Goal: Task Accomplishment & Management: Use online tool/utility

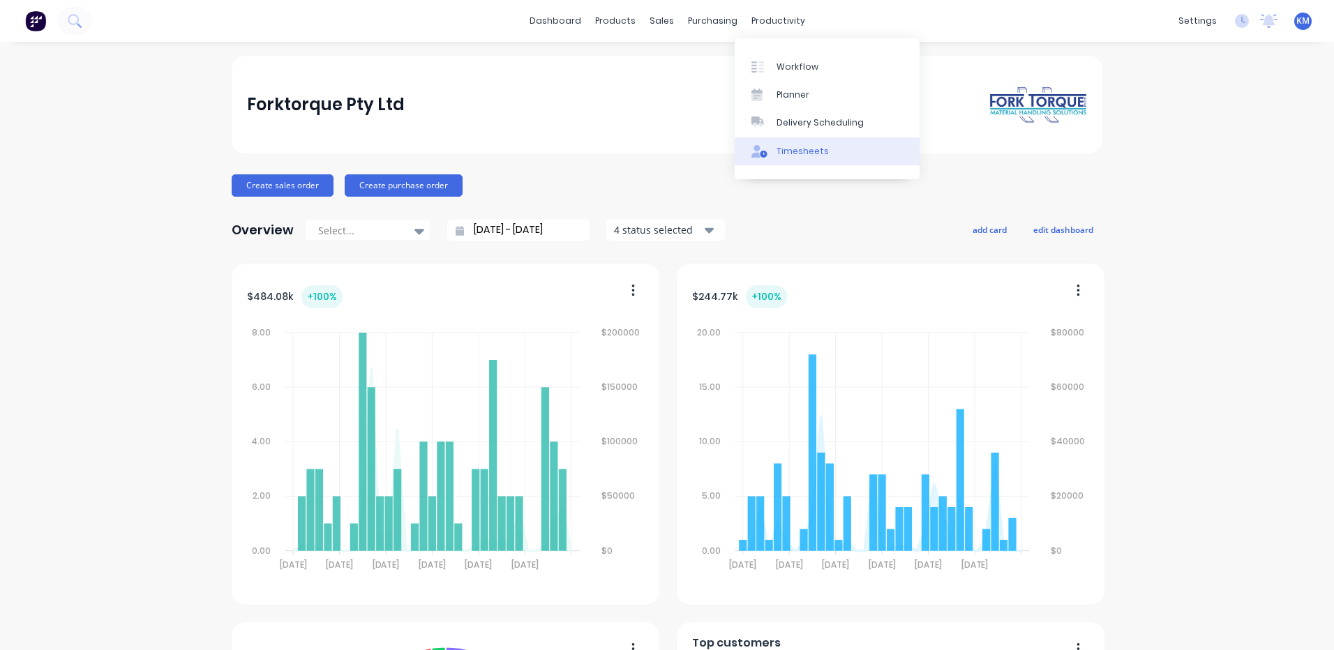
click at [794, 163] on link "Timesheets" at bounding box center [827, 151] width 185 height 28
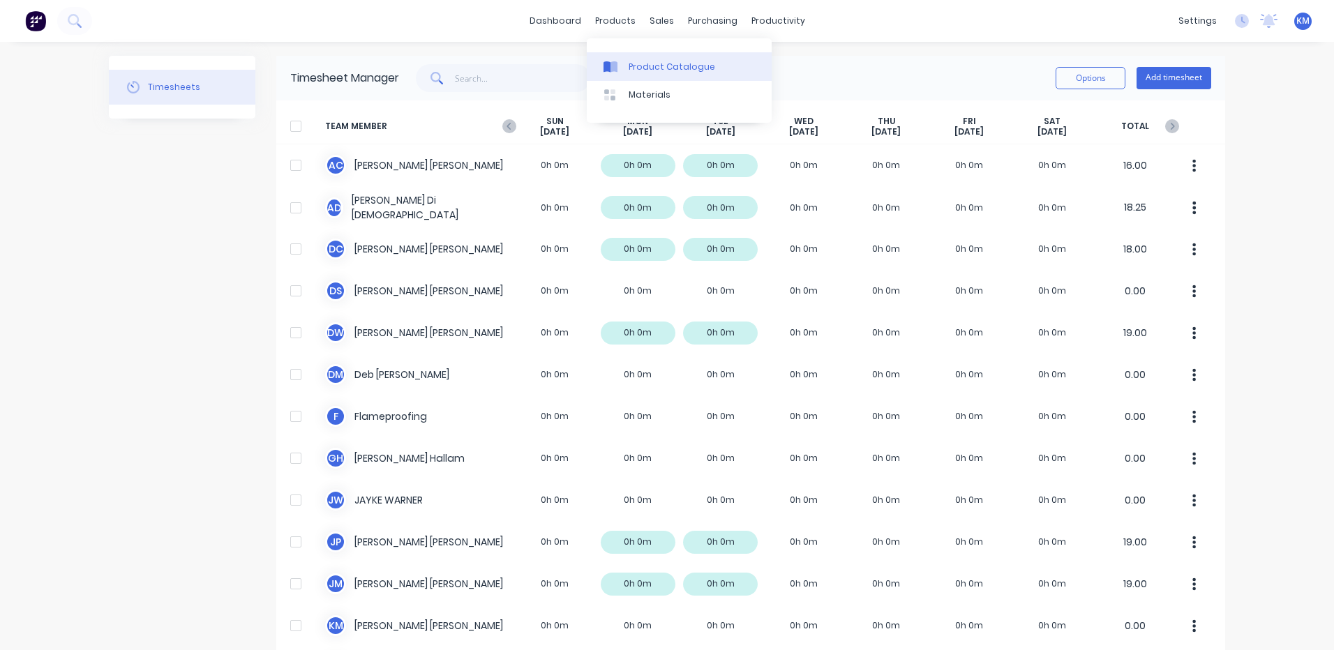
click at [622, 53] on link "Product Catalogue" at bounding box center [679, 66] width 185 height 28
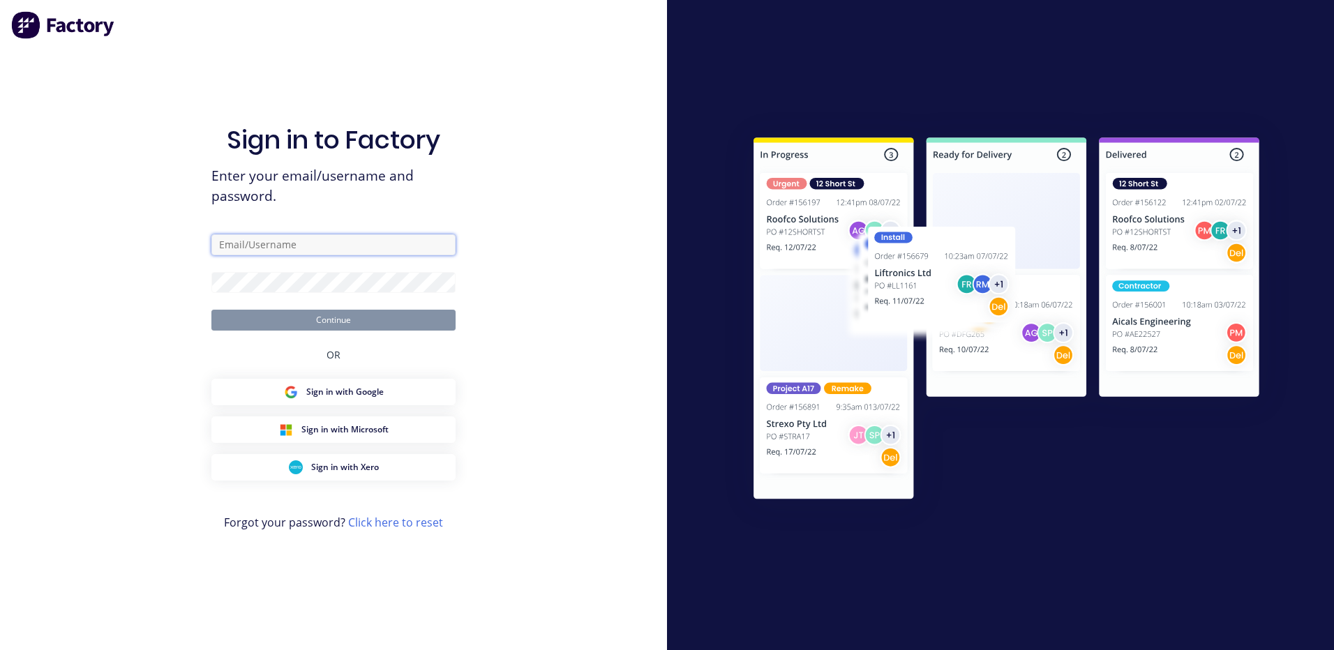
type input "[PERSON_NAME][EMAIL_ADDRESS][DOMAIN_NAME]"
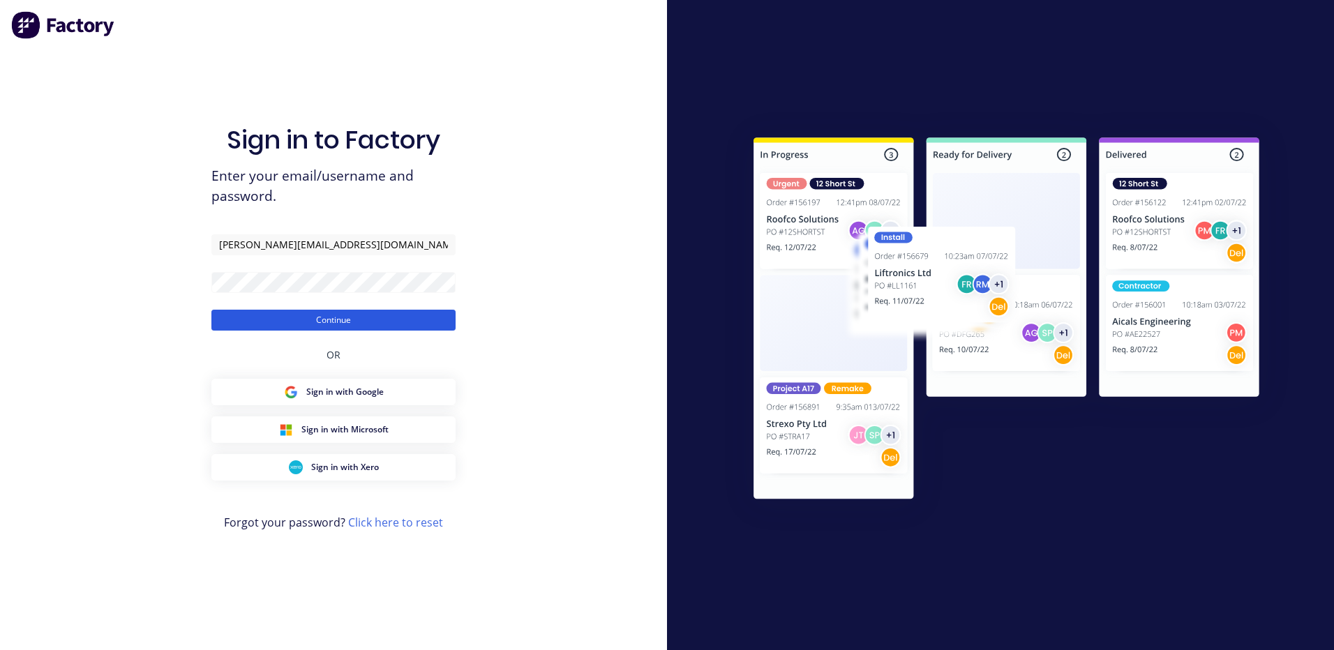
click at [218, 330] on button "Continue" at bounding box center [333, 320] width 244 height 21
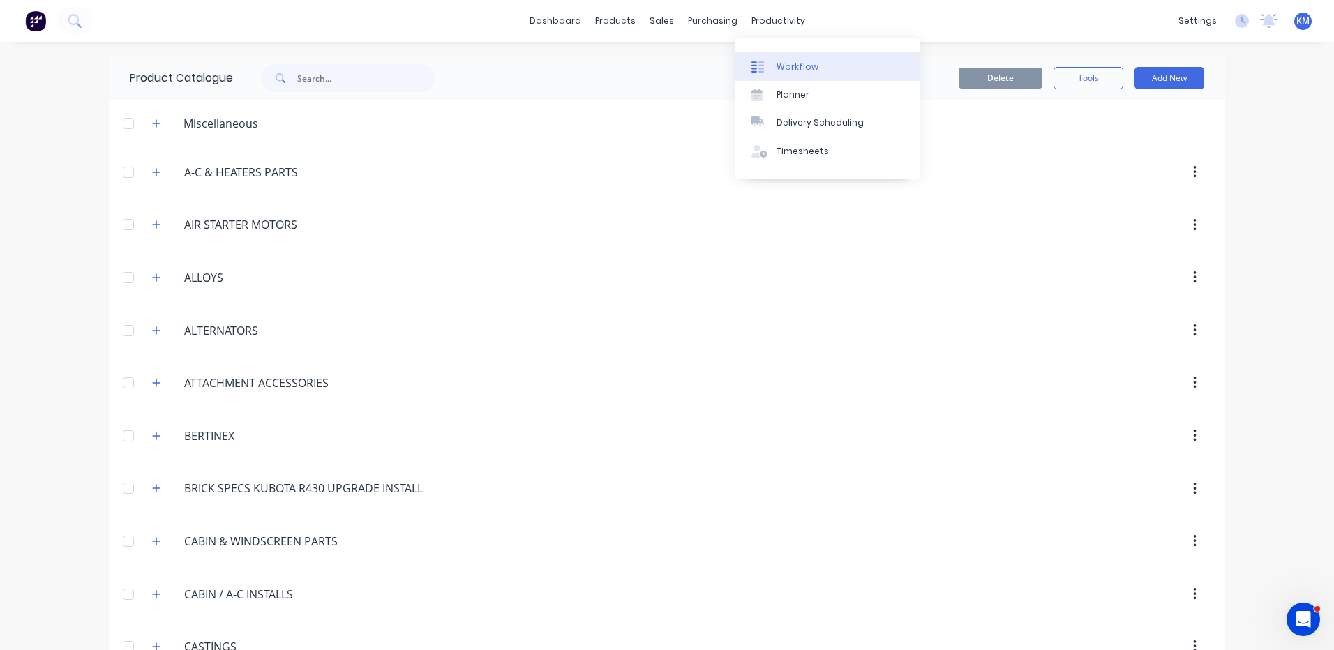
click at [775, 59] on link "Workflow" at bounding box center [827, 66] width 185 height 28
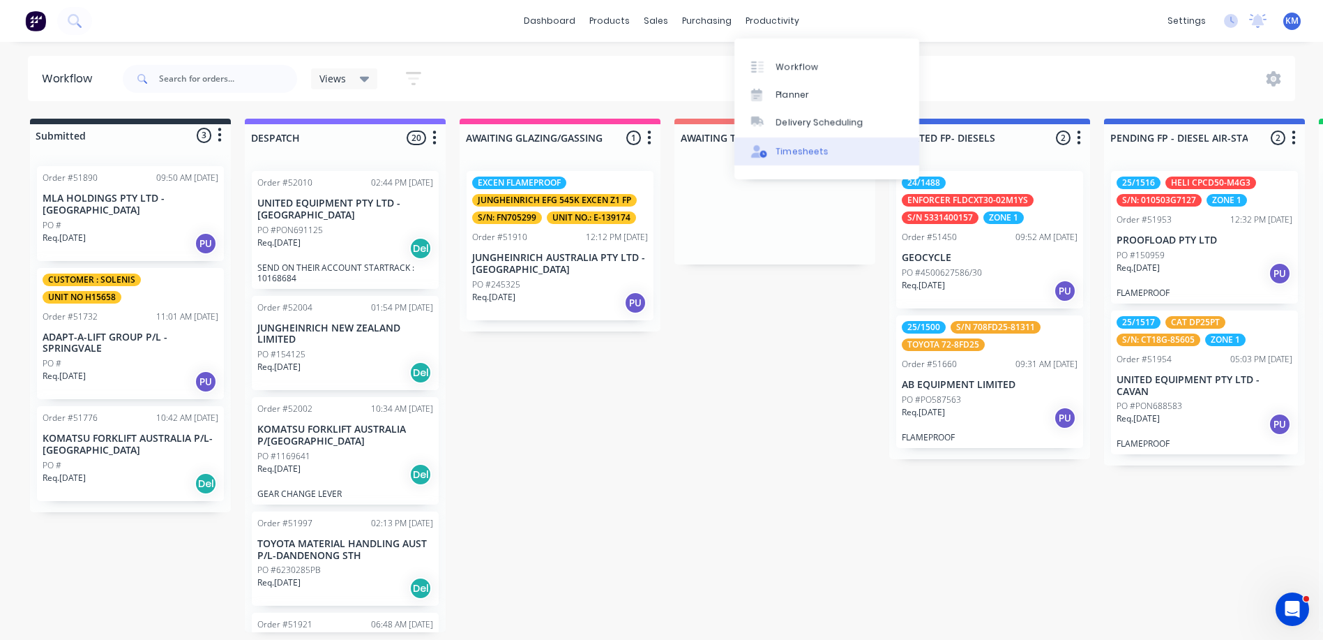
click at [769, 140] on link "Timesheets" at bounding box center [827, 151] width 185 height 28
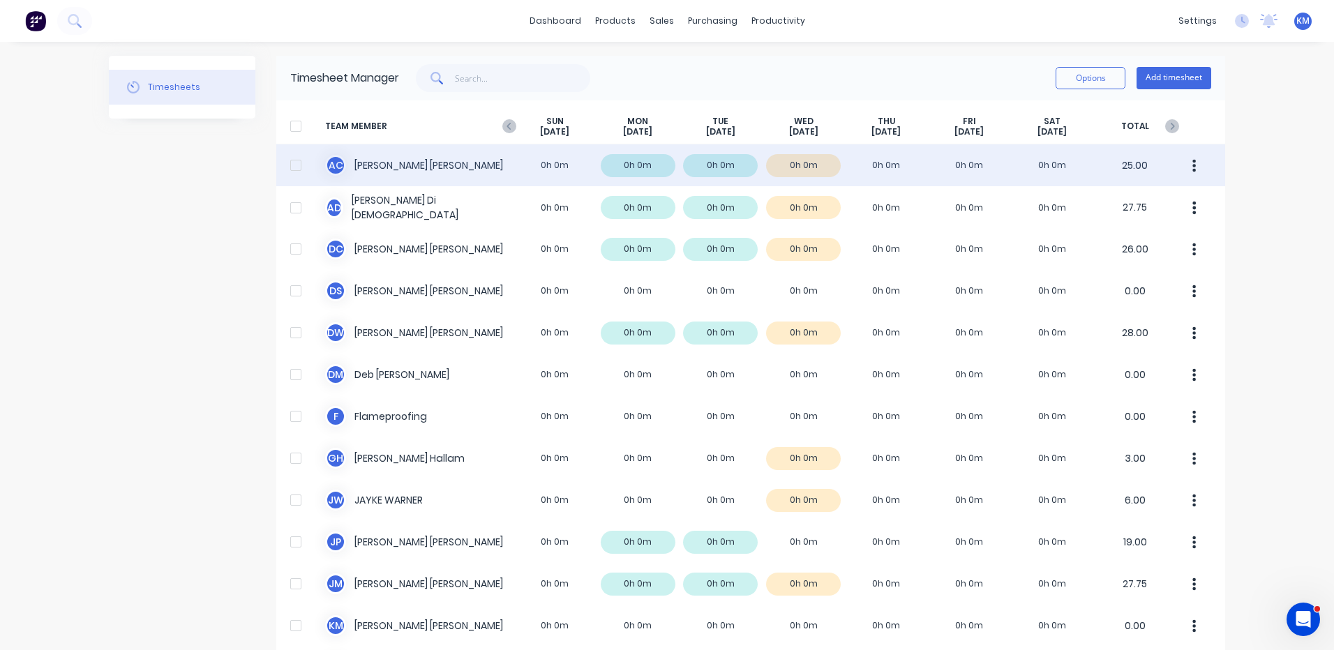
click at [782, 156] on div "A C [PERSON_NAME] 0h 0m 0h 0m 0h 0m 0h 0m 0h 0m 0h 0m 0h 0m 25.00" at bounding box center [750, 165] width 949 height 42
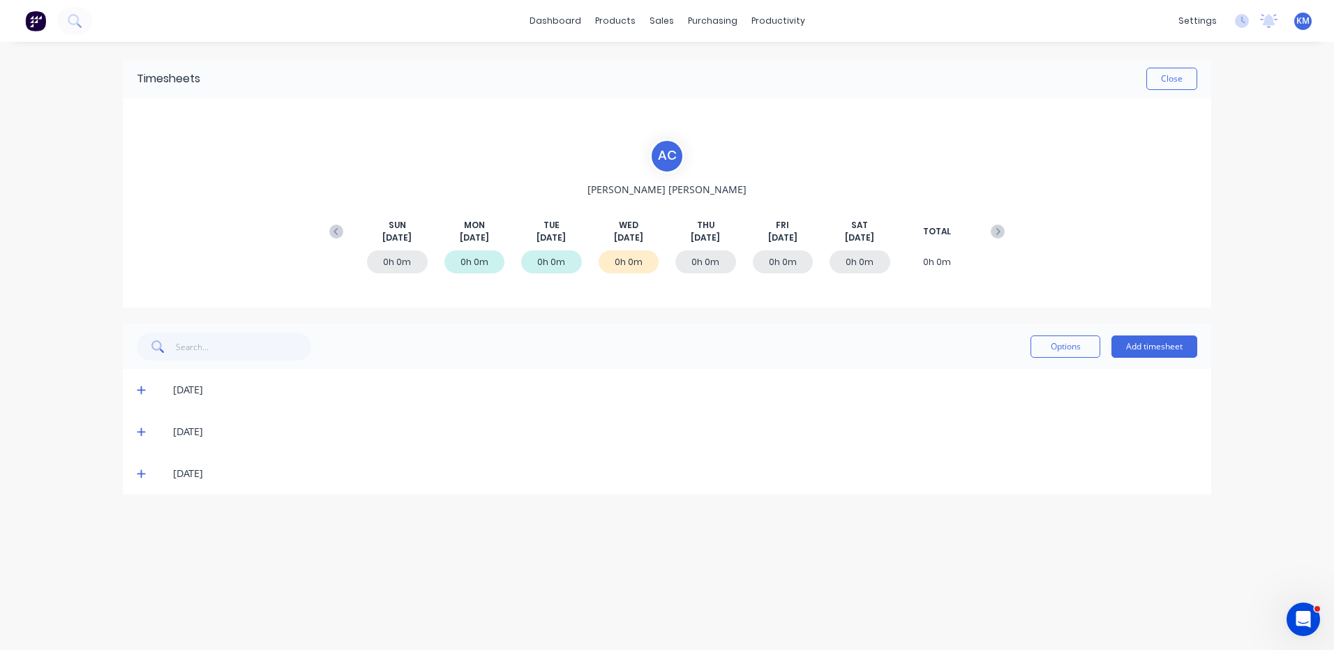
click at [143, 469] on icon at bounding box center [141, 474] width 9 height 10
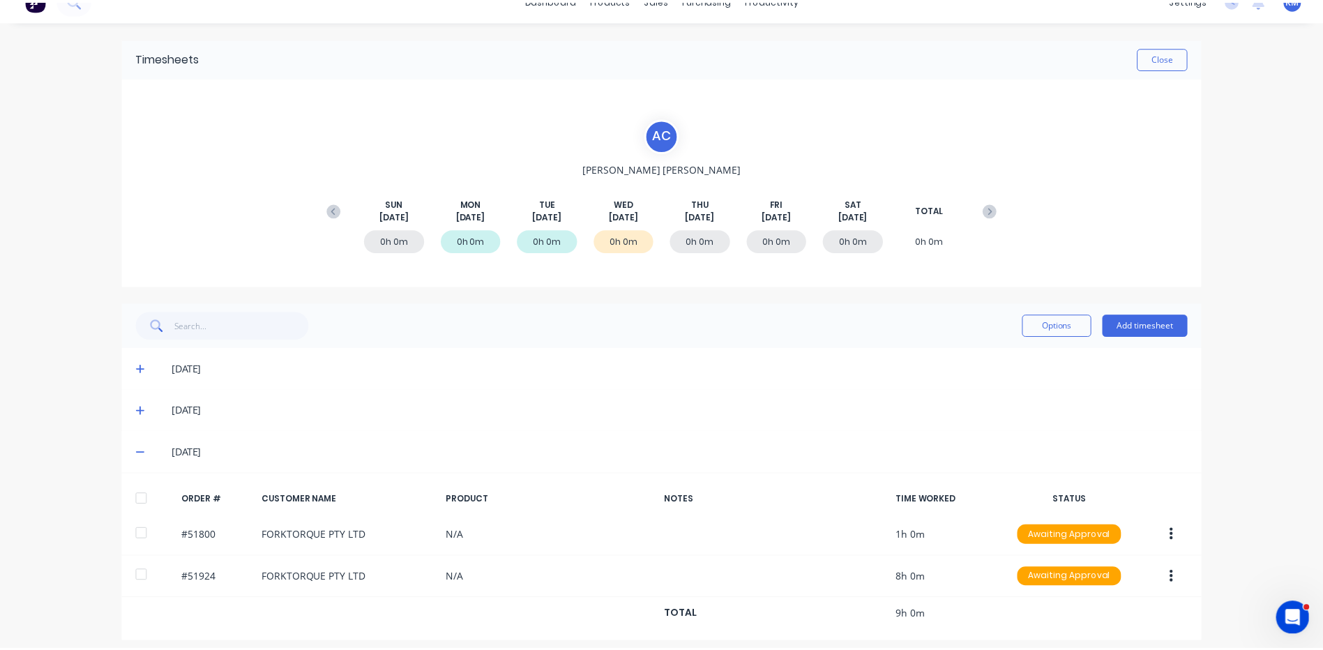
scroll to position [31, 0]
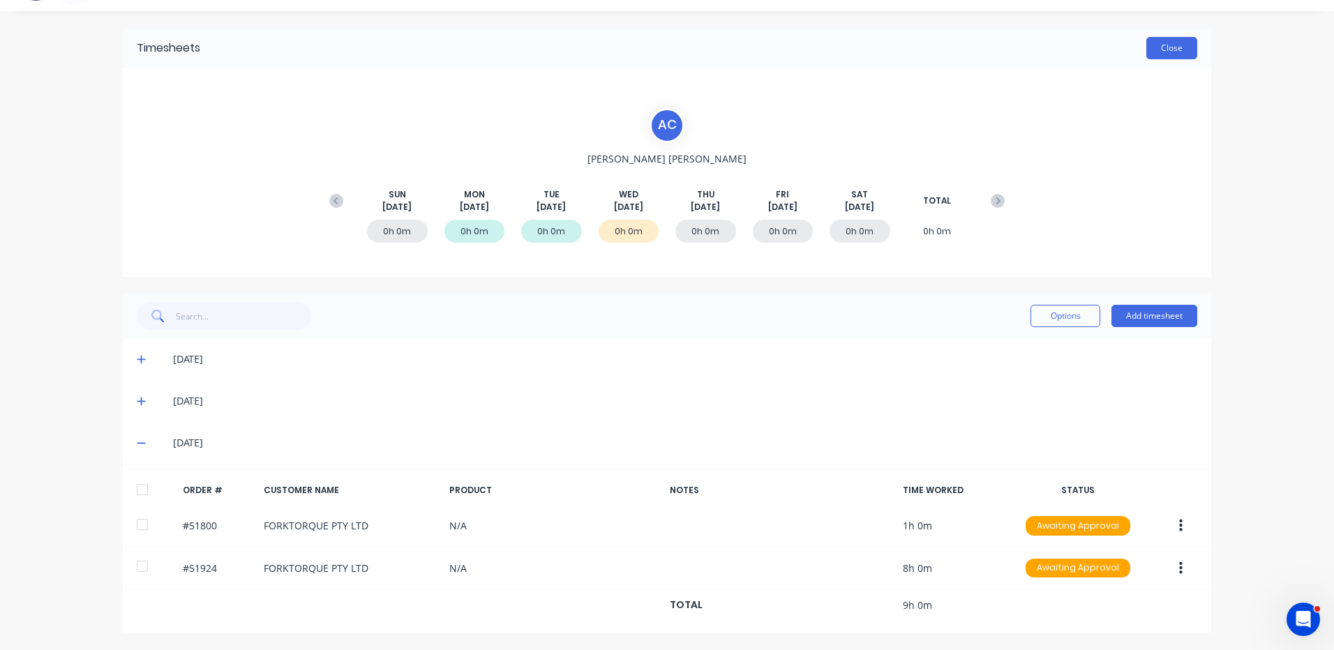
click at [1187, 51] on button "Close" at bounding box center [1171, 48] width 51 height 22
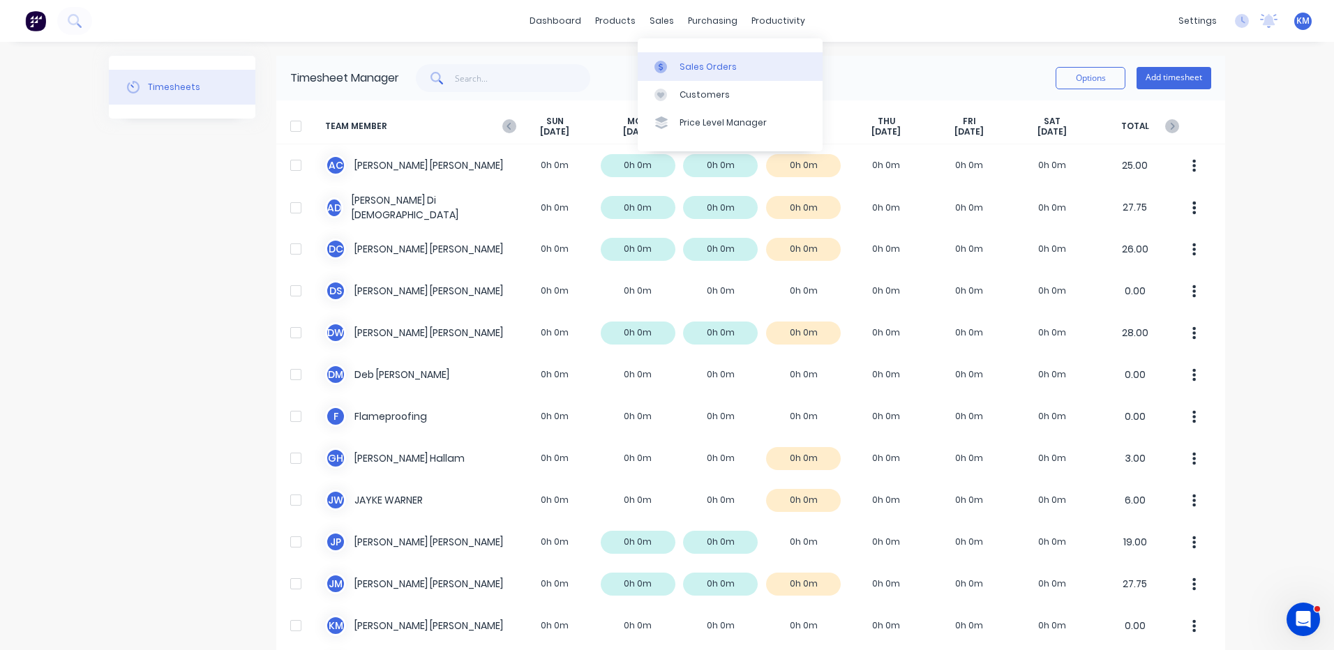
click at [663, 57] on link "Sales Orders" at bounding box center [730, 66] width 185 height 28
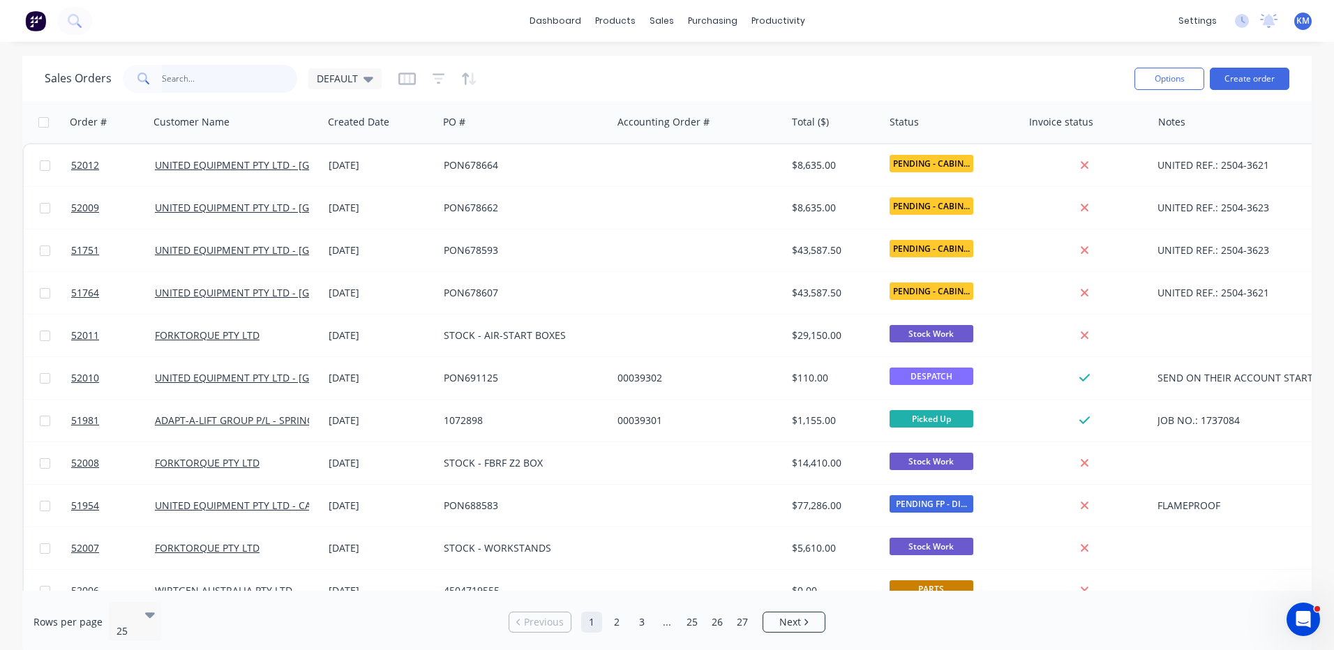
click at [241, 77] on input "text" at bounding box center [230, 79] width 136 height 28
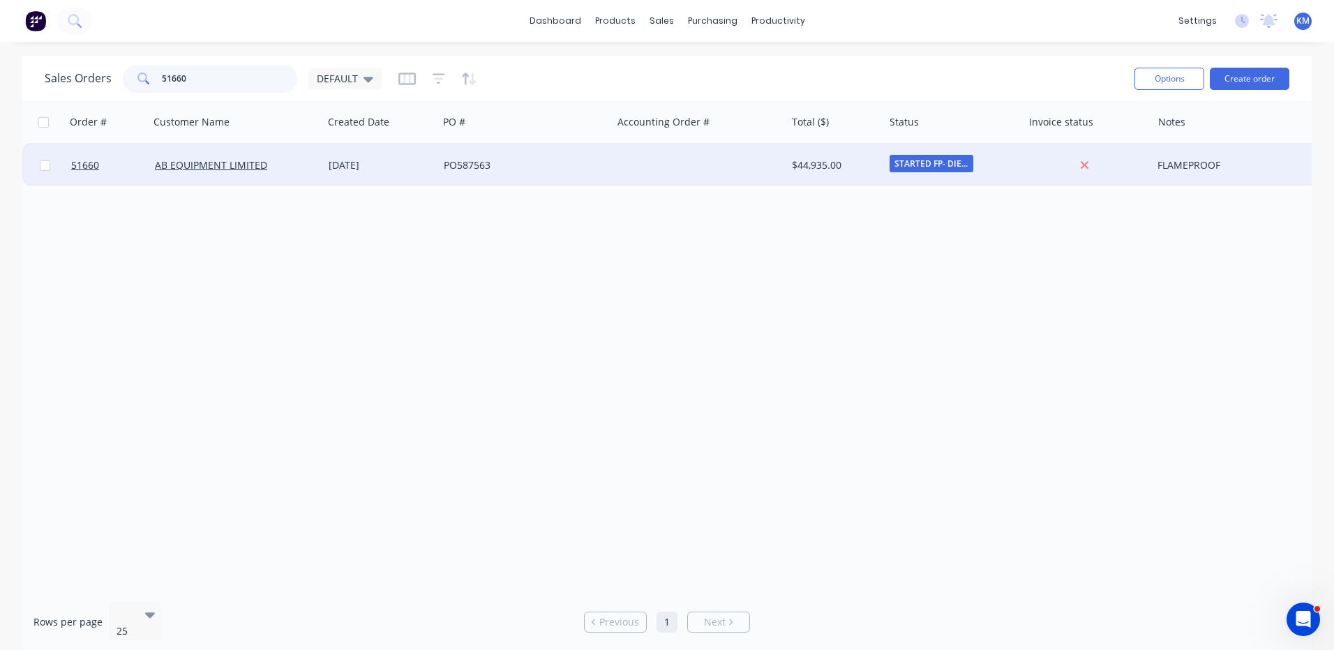
type input "51660"
click at [636, 158] on div at bounding box center [699, 165] width 174 height 42
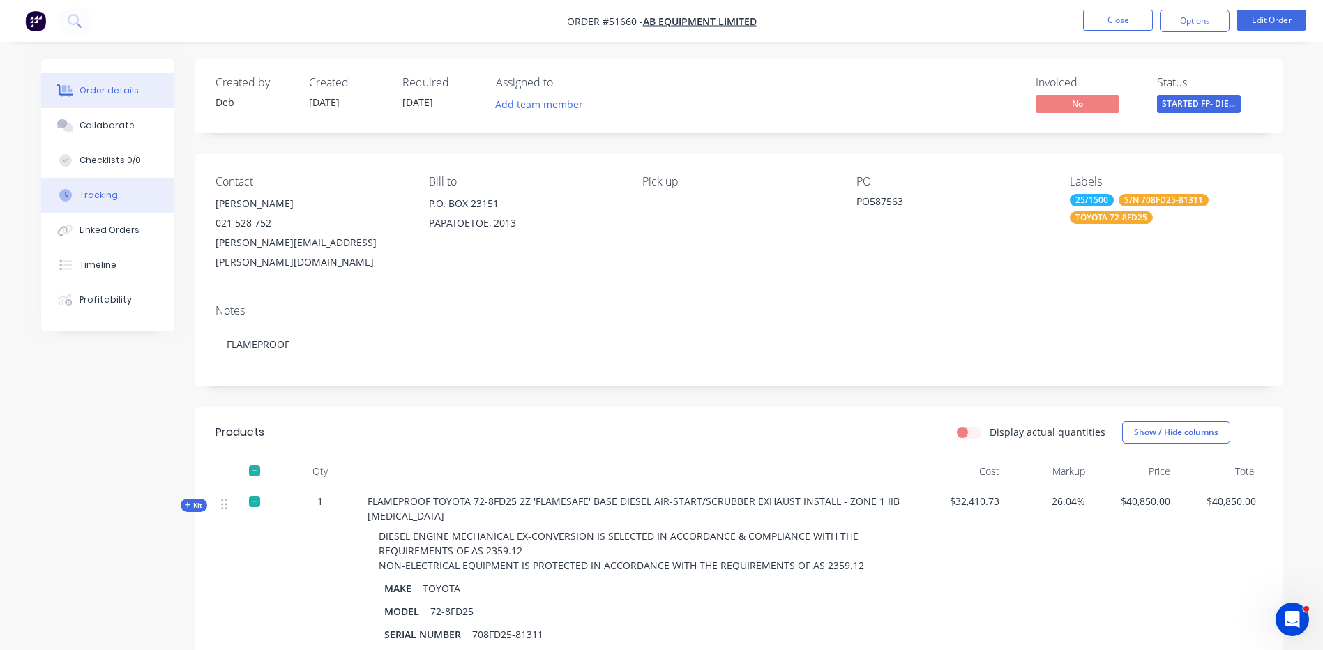
click at [126, 203] on button "Tracking" at bounding box center [107, 195] width 133 height 35
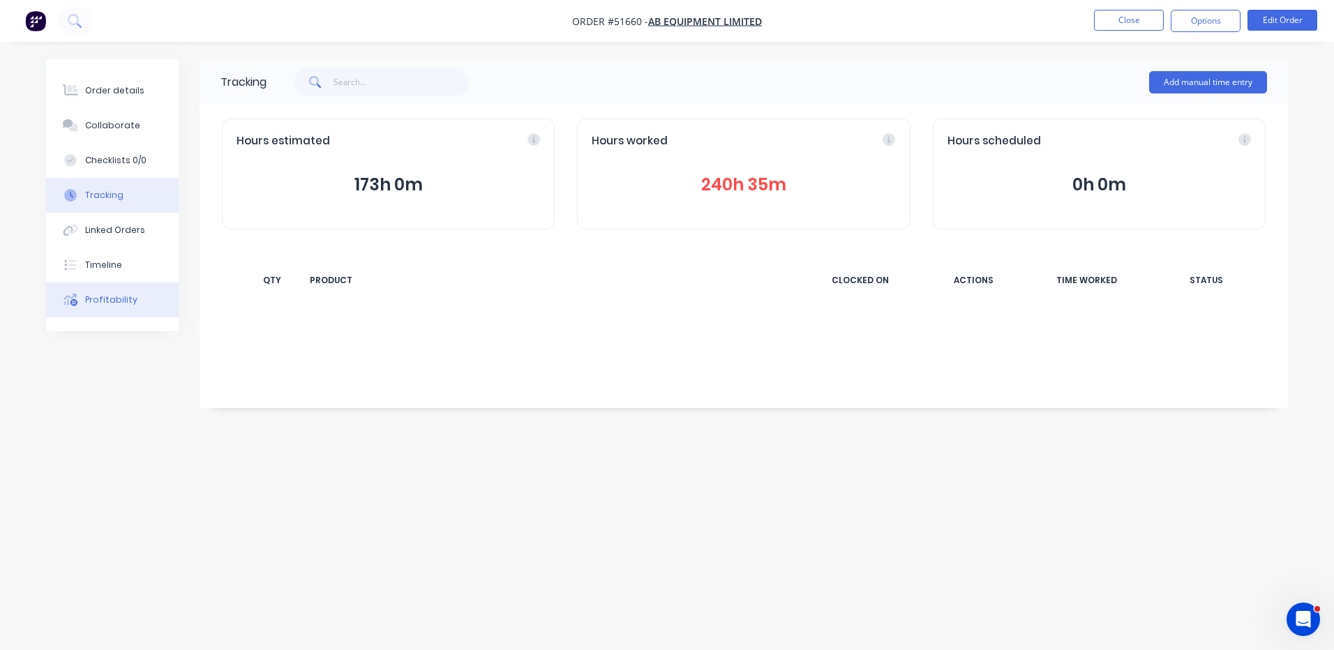
click at [133, 294] on button "Profitability" at bounding box center [112, 300] width 133 height 35
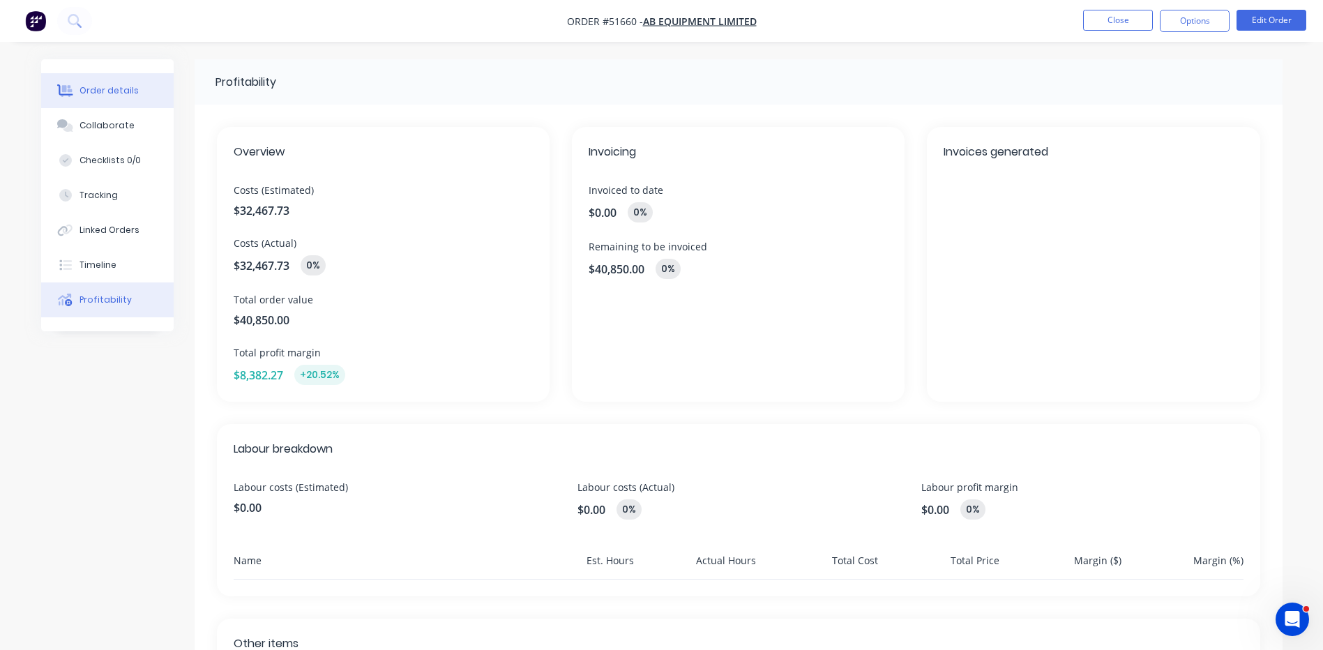
click at [151, 91] on button "Order details" at bounding box center [107, 90] width 133 height 35
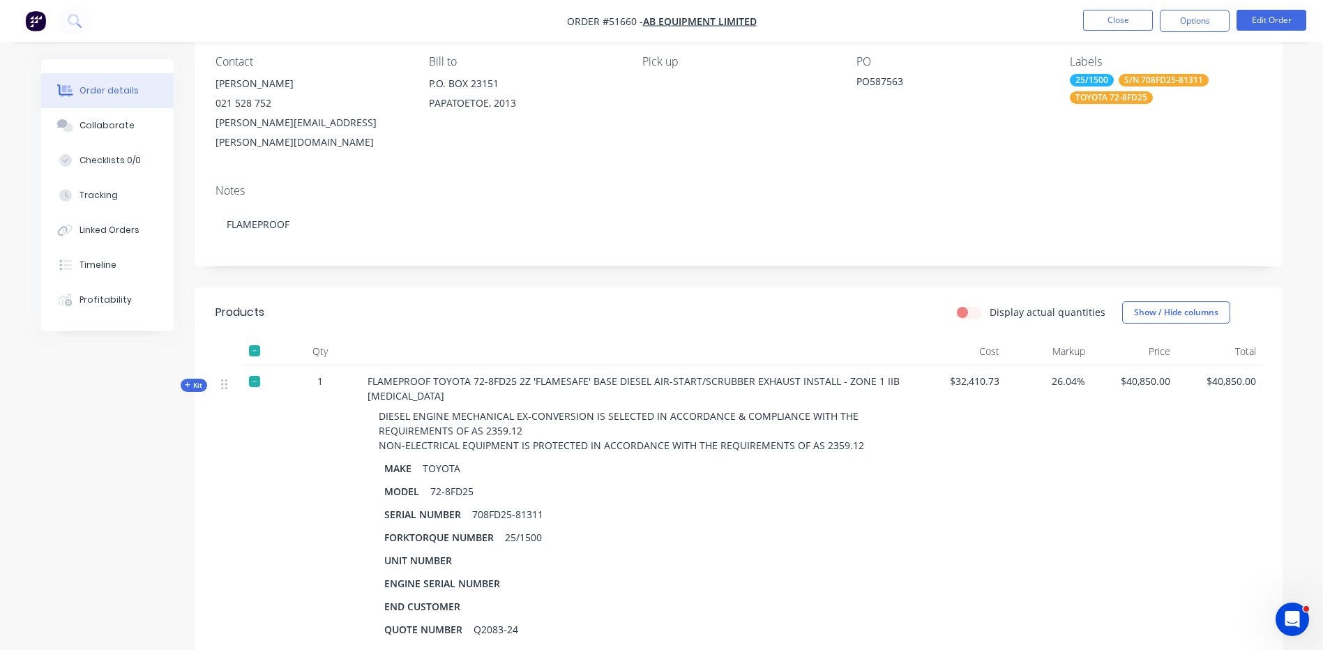
scroll to position [140, 0]
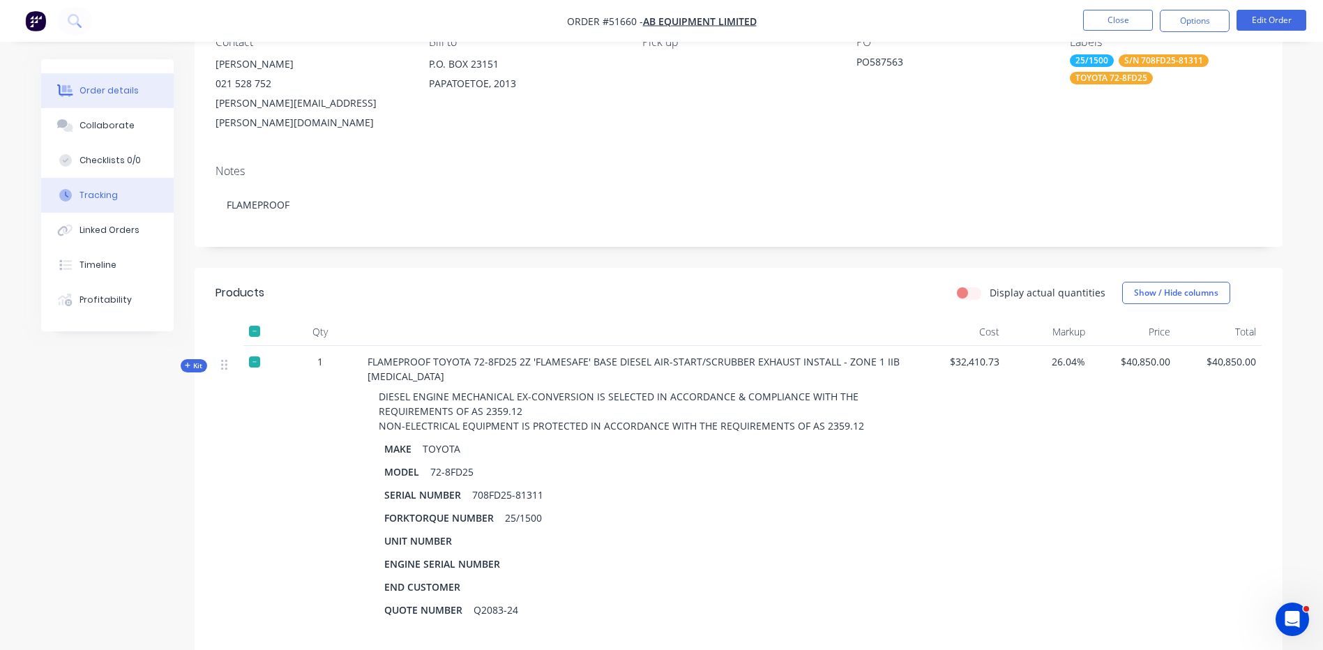
click at [113, 191] on div "Tracking" at bounding box center [99, 195] width 38 height 13
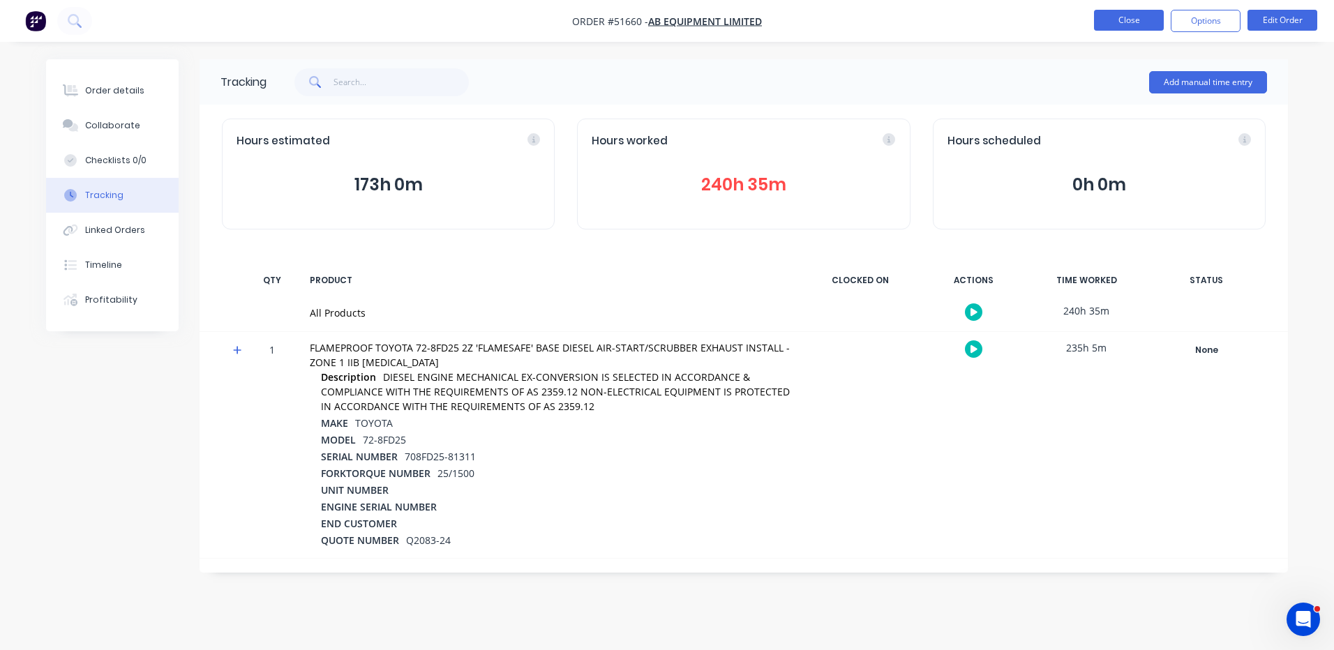
click at [1109, 27] on button "Close" at bounding box center [1129, 20] width 70 height 21
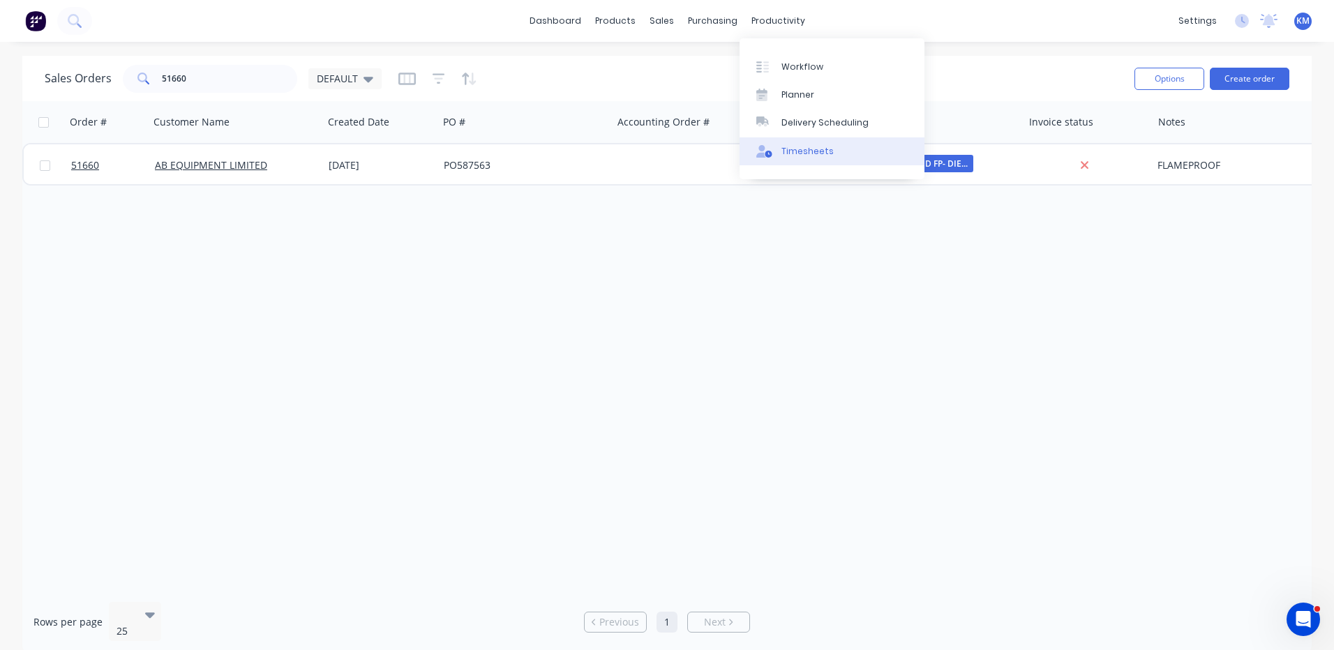
click at [803, 151] on div "Timesheets" at bounding box center [807, 151] width 52 height 13
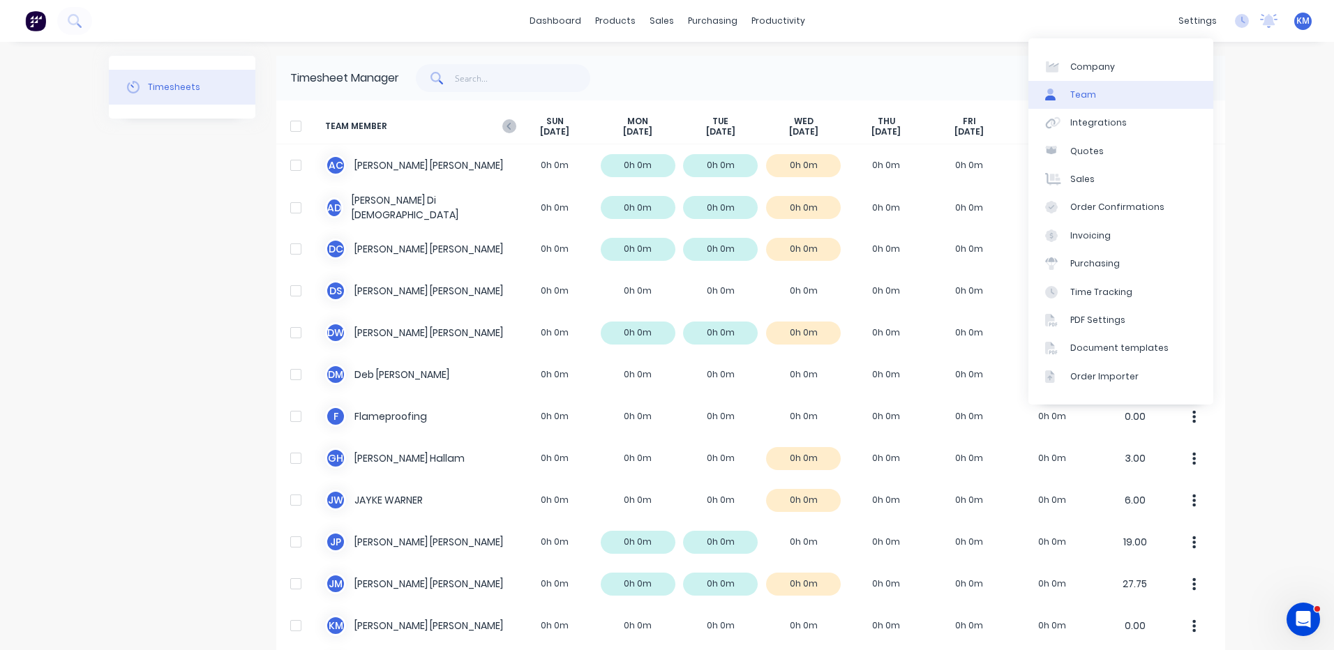
click at [1130, 84] on link "Team" at bounding box center [1120, 95] width 185 height 28
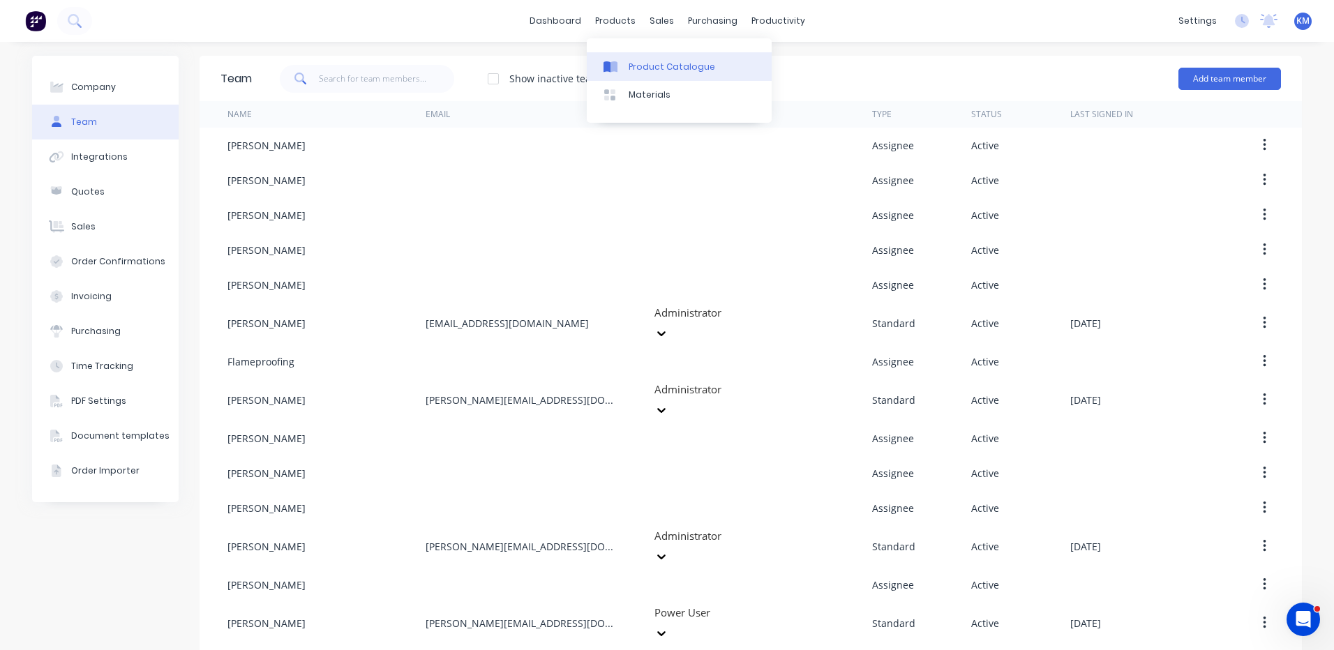
click at [623, 52] on link "Product Catalogue" at bounding box center [679, 66] width 185 height 28
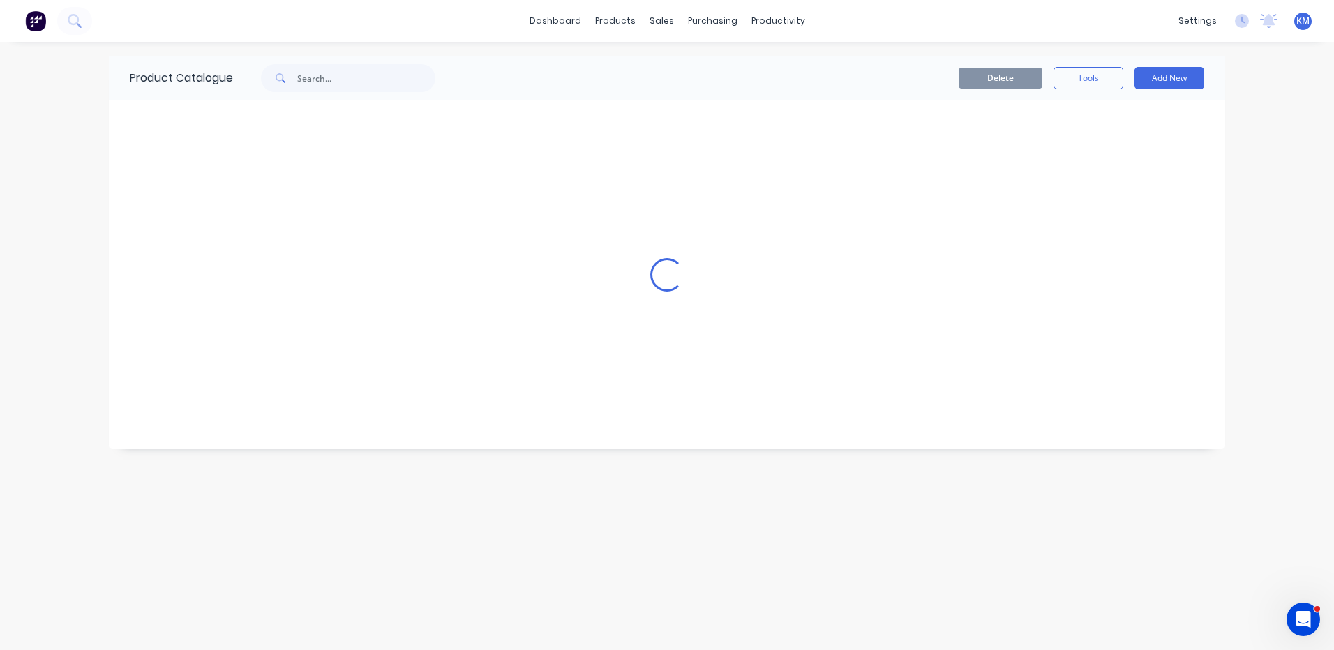
drag, startPoint x: 623, startPoint y: 52, endPoint x: 623, endPoint y: 79, distance: 26.5
click at [629, 56] on div "dashboard products sales purchasing productivity dashboard products Product Cat…" at bounding box center [667, 325] width 1334 height 650
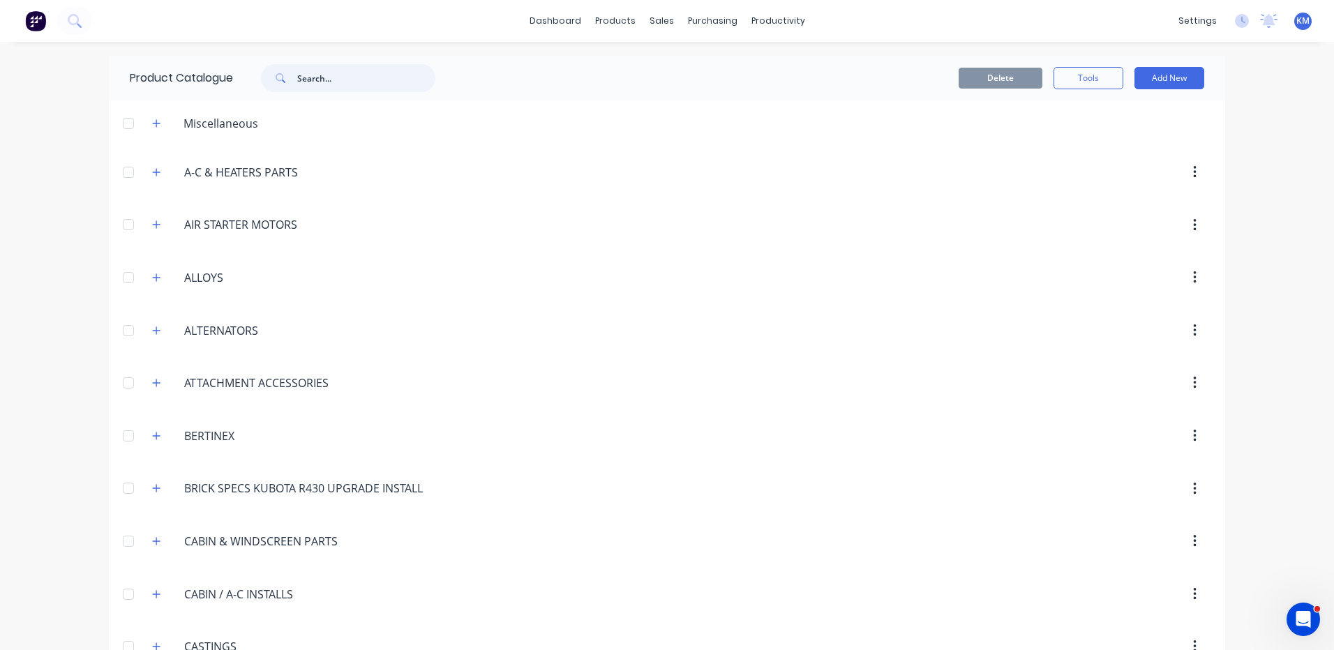
click at [412, 78] on input "text" at bounding box center [366, 78] width 138 height 28
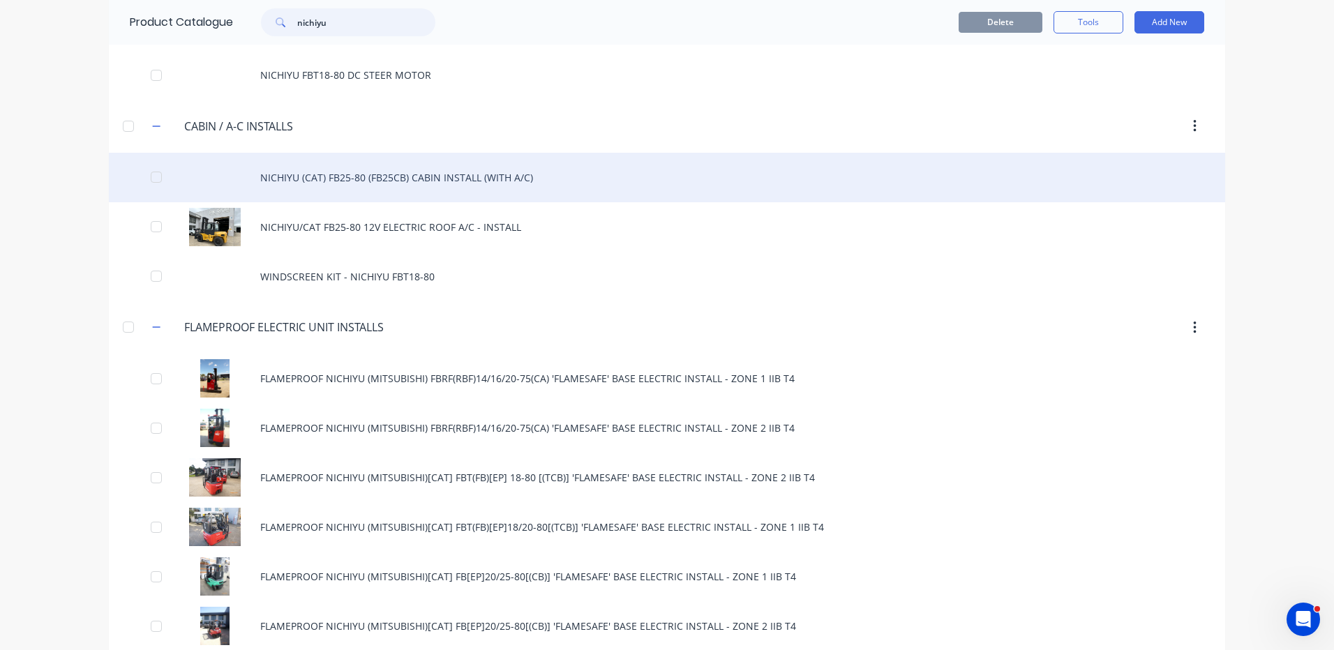
scroll to position [279, 0]
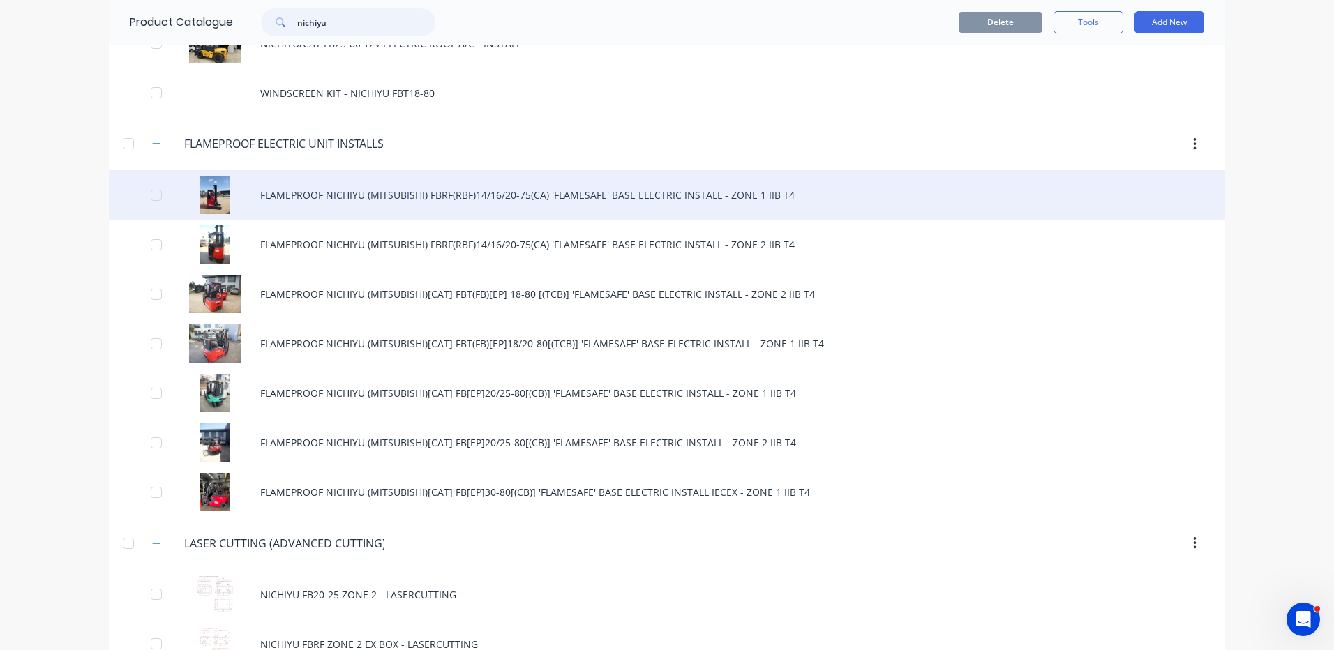
type input "nichiyu"
click at [459, 202] on div "FLAMEPROOF NICHIYU (MITSUBISHI) FBRF(RBF)14/16/20-75(CA) 'FLAMESAFE' BASE ELECT…" at bounding box center [667, 195] width 1116 height 50
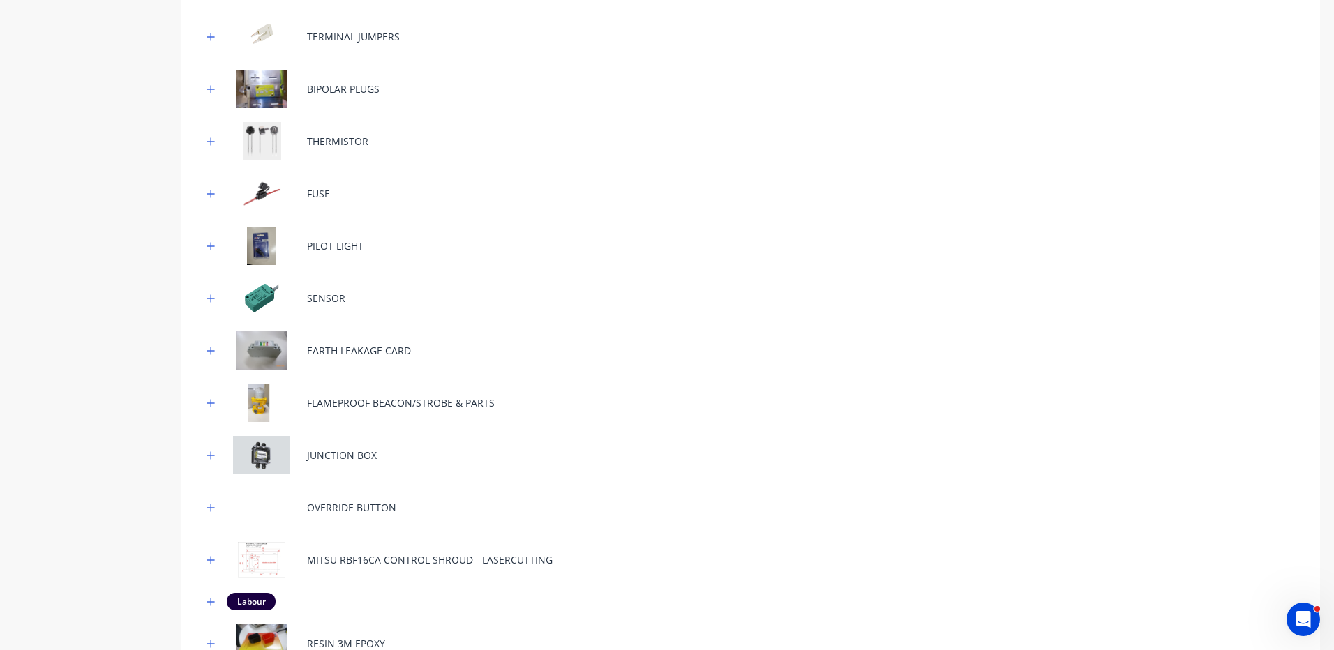
scroll to position [907, 0]
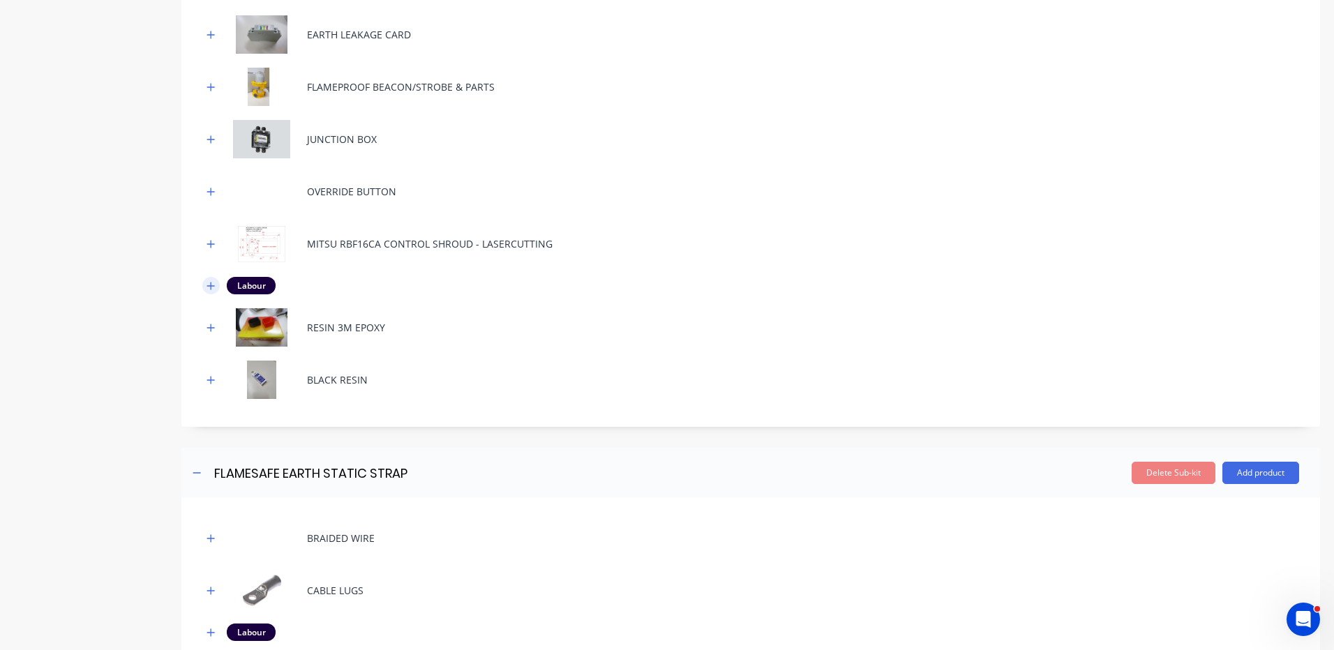
click at [216, 284] on button "button" at bounding box center [210, 285] width 17 height 17
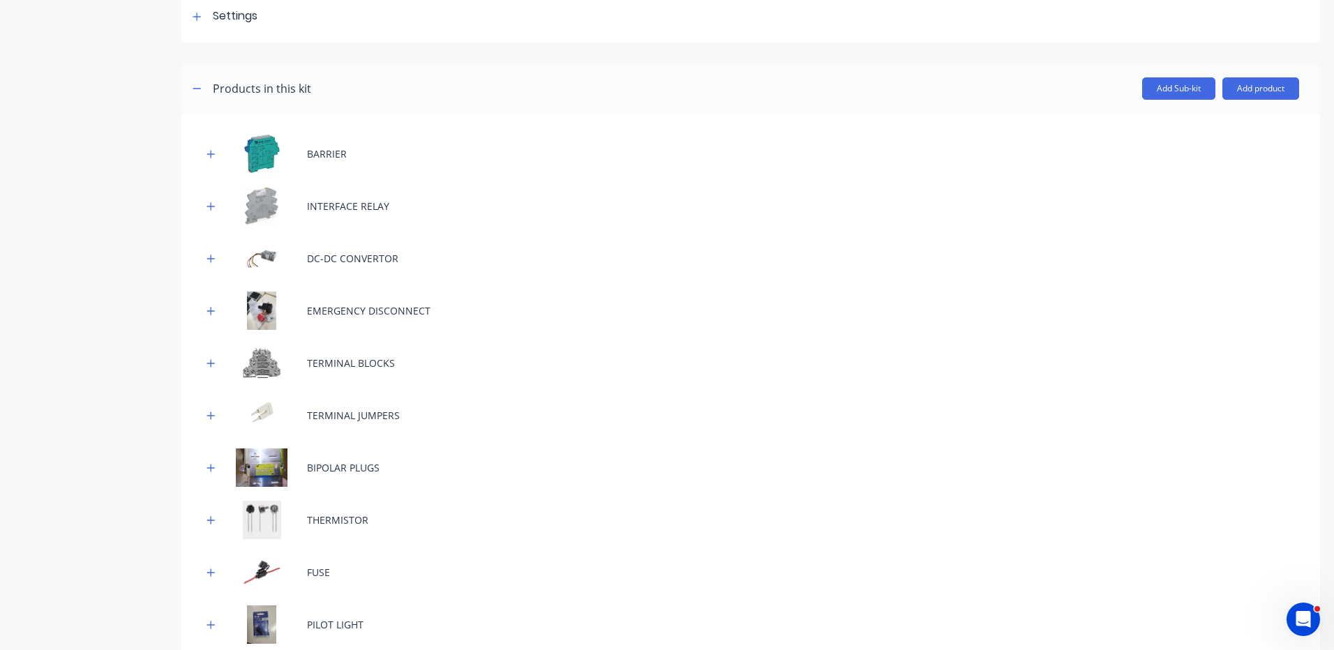
scroll to position [0, 0]
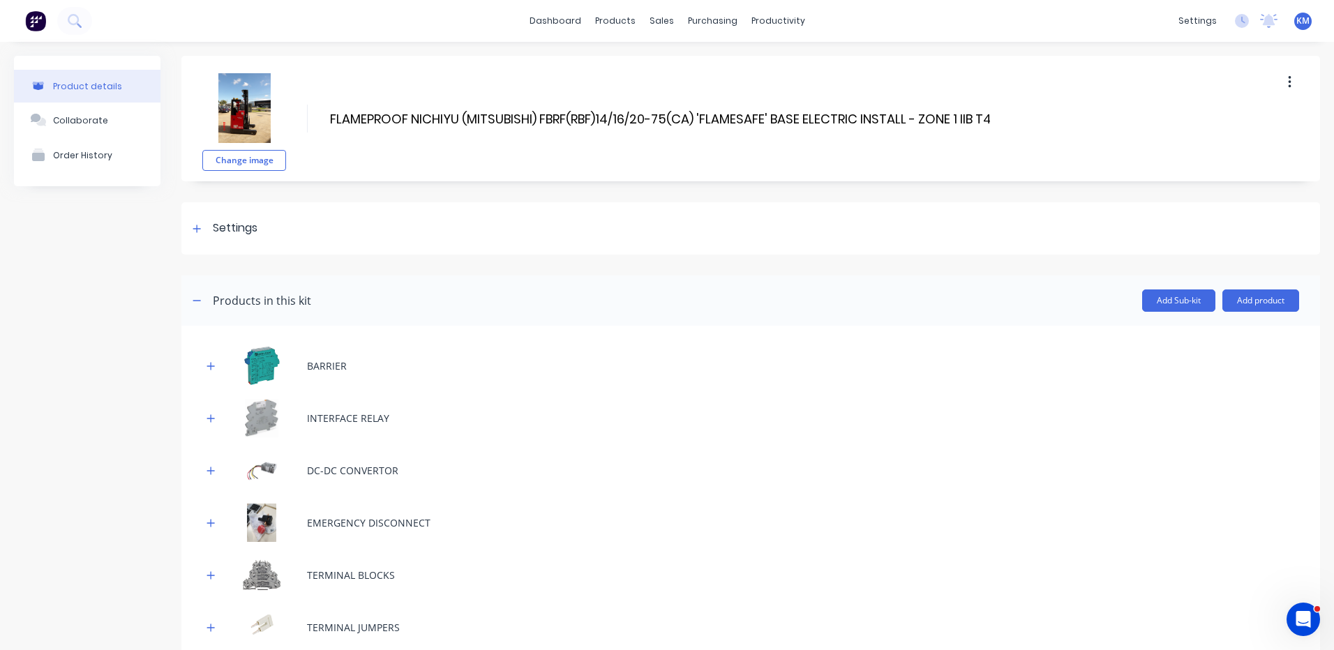
click at [1228, 283] on header "Products in this kit Add Sub-kit Add product" at bounding box center [750, 301] width 1138 height 50
click at [1228, 292] on button "Add product" at bounding box center [1260, 301] width 77 height 22
click at [1229, 354] on div "Labour" at bounding box center [1232, 364] width 107 height 20
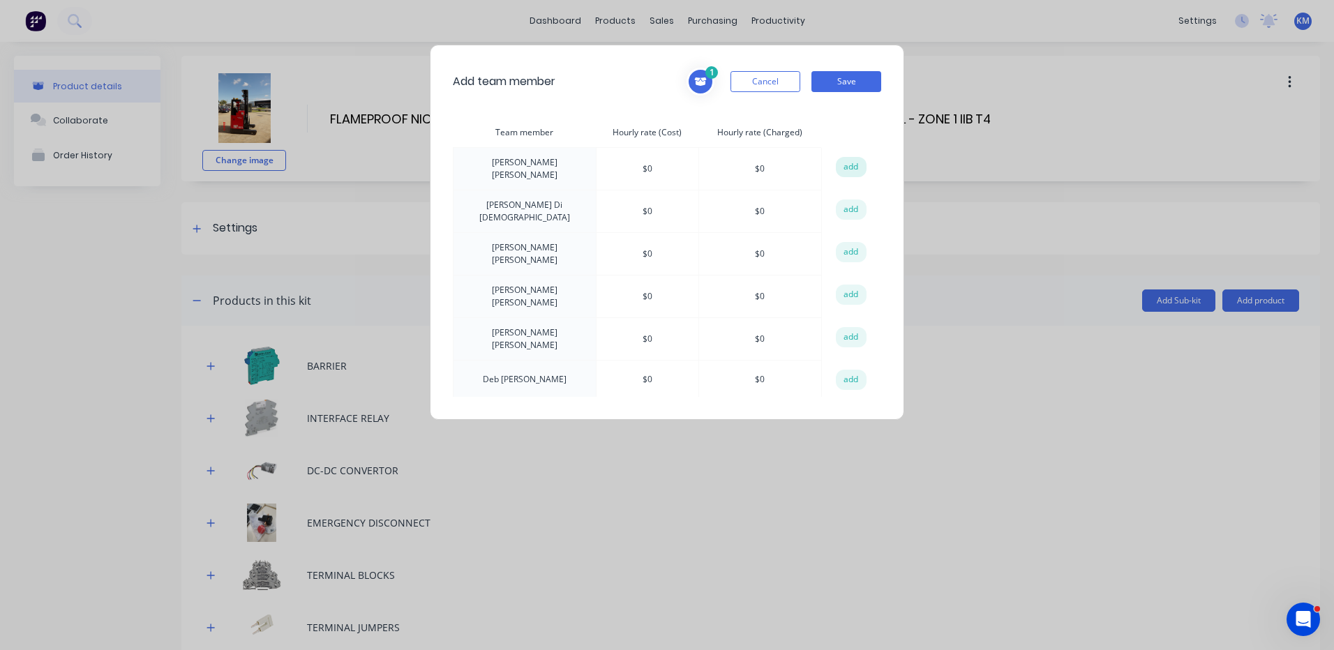
click at [851, 170] on button "add" at bounding box center [851, 167] width 31 height 21
click at [854, 95] on div "2 STANDARD LABOUR RATE Hourly rate (Cost): $ 95 Hourly rate (Charged): $ 150 [P…" at bounding box center [783, 82] width 195 height 28
click at [858, 83] on button "Save" at bounding box center [846, 81] width 70 height 21
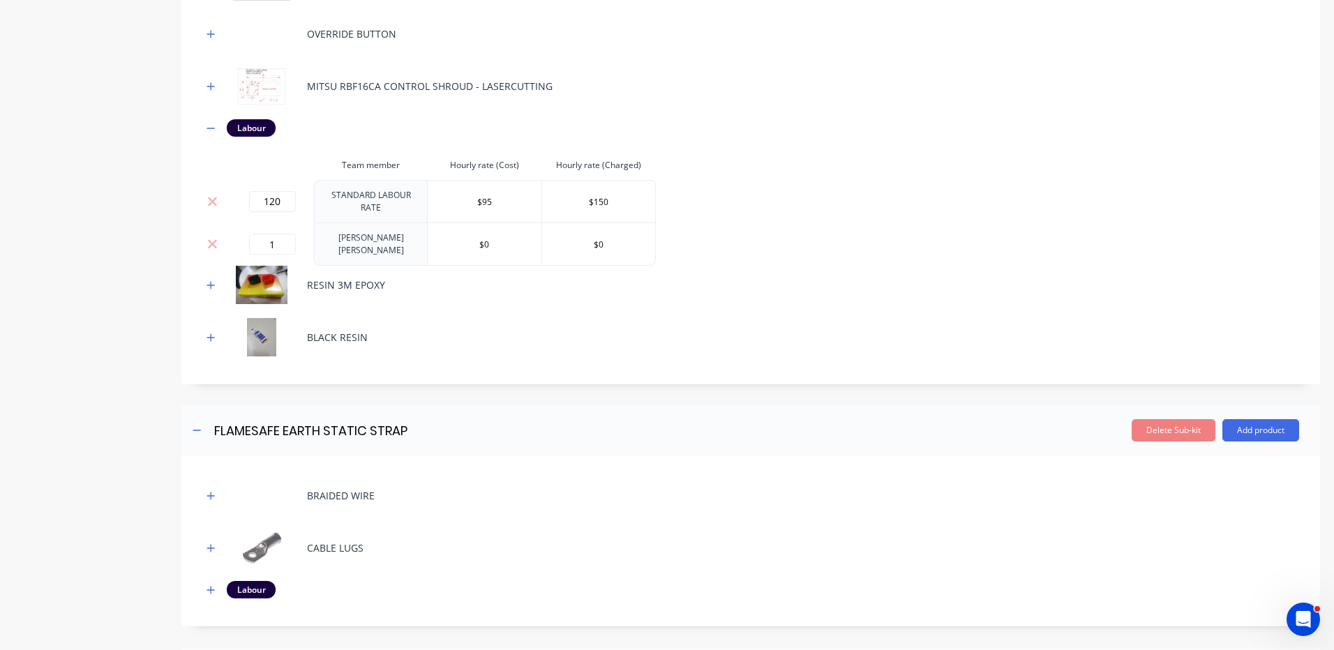
scroll to position [977, 0]
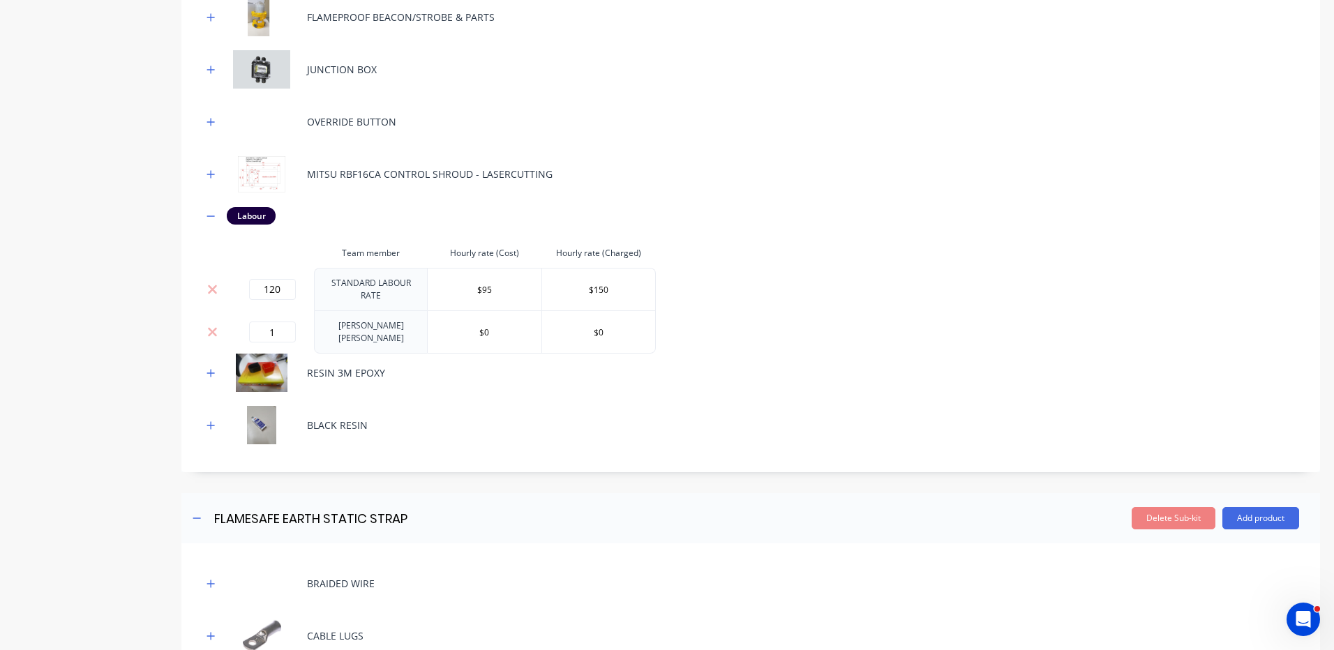
click at [419, 287] on td "STANDARD LABOUR RATE" at bounding box center [371, 289] width 114 height 43
click at [213, 325] on icon at bounding box center [212, 332] width 10 height 14
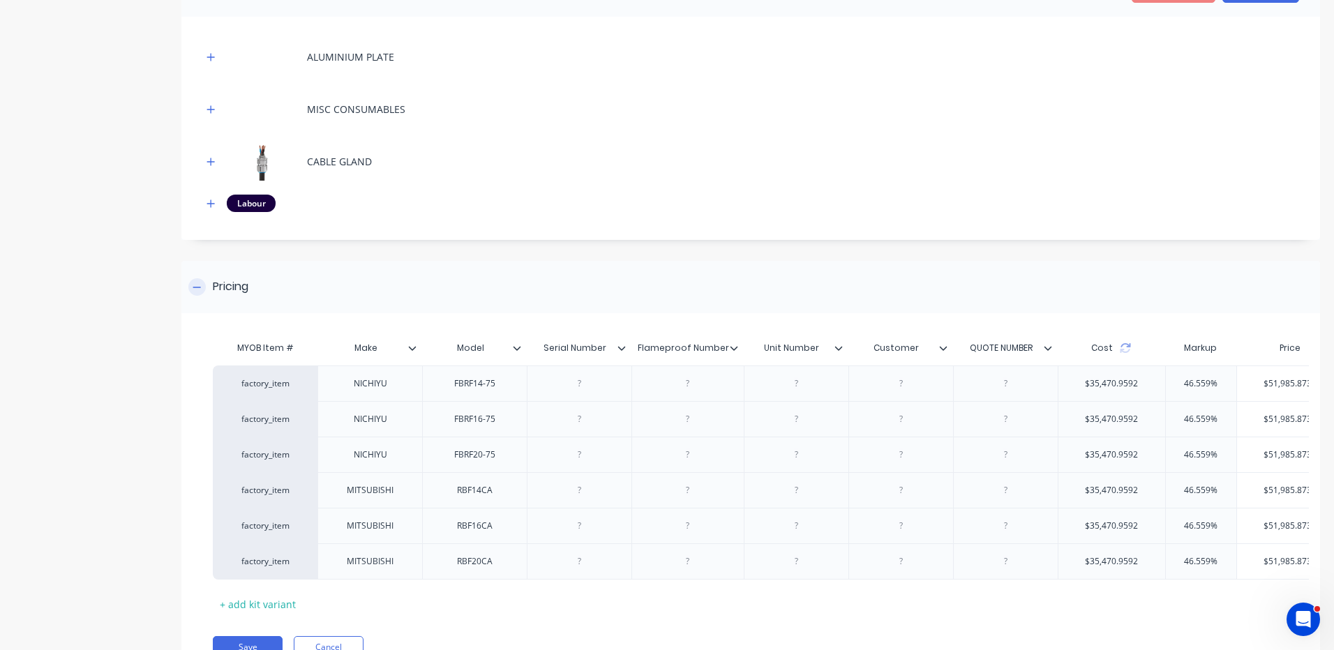
scroll to position [2519, 0]
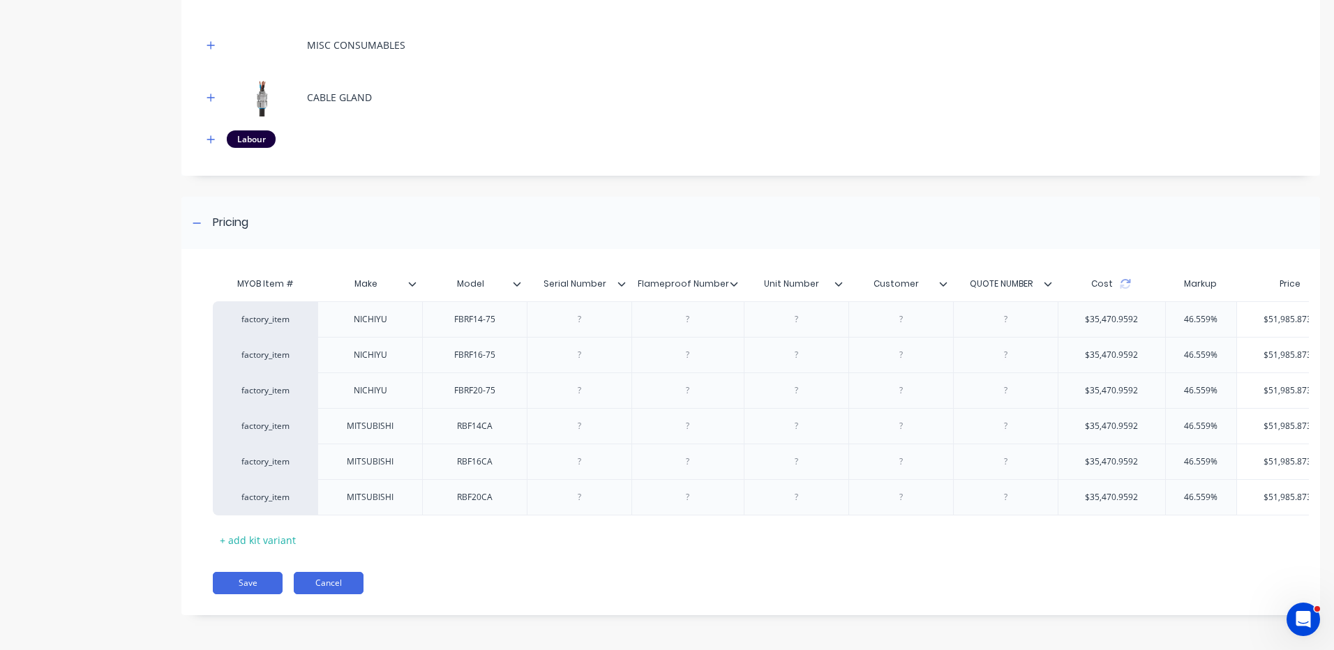
click at [351, 576] on button "Cancel" at bounding box center [329, 583] width 70 height 22
